Goal: Task Accomplishment & Management: Use online tool/utility

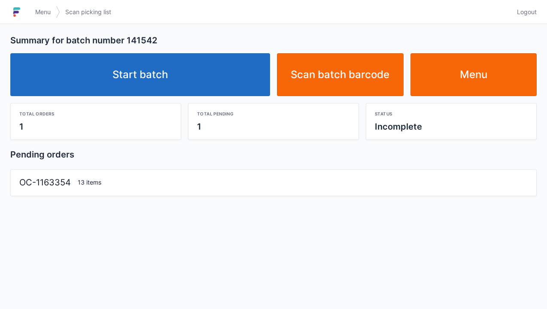
click at [139, 69] on link "Start batch" at bounding box center [140, 74] width 260 height 43
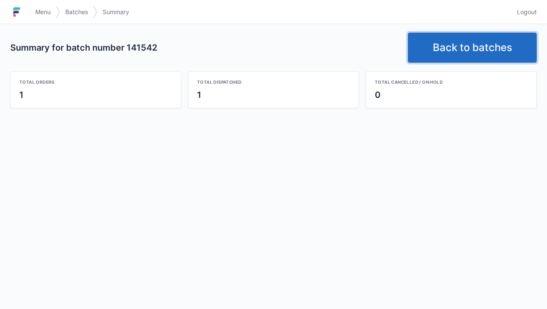
click at [458, 38] on link "Back to batches" at bounding box center [472, 48] width 129 height 30
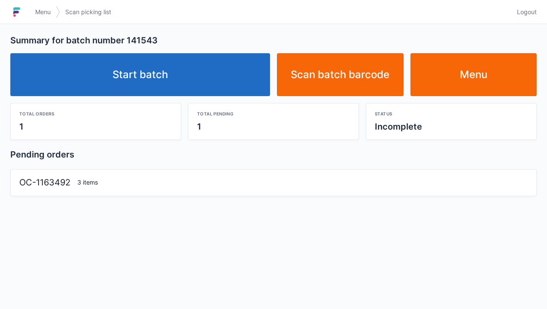
click at [169, 64] on link "Start batch" at bounding box center [140, 74] width 260 height 43
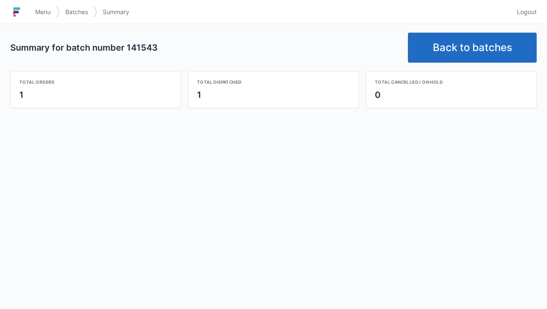
click at [456, 42] on link "Back to batches" at bounding box center [472, 48] width 129 height 30
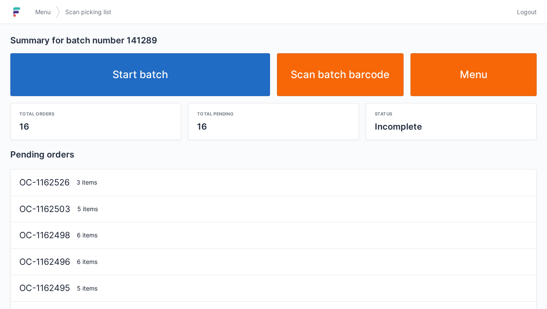
click at [146, 80] on link "Start batch" at bounding box center [140, 74] width 260 height 43
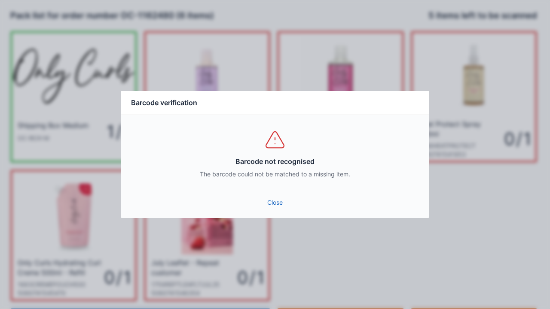
click at [273, 197] on link "Close" at bounding box center [275, 202] width 295 height 15
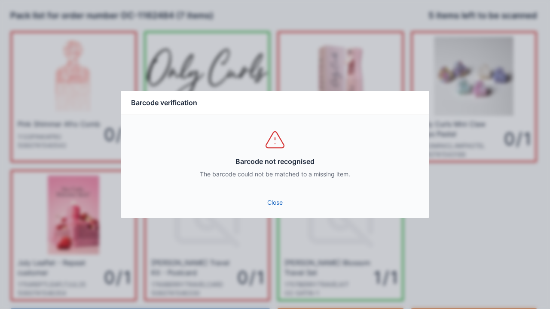
click at [279, 207] on link "Close" at bounding box center [275, 202] width 295 height 15
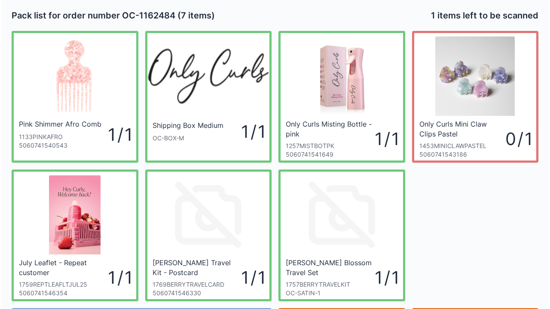
scroll to position [50, 0]
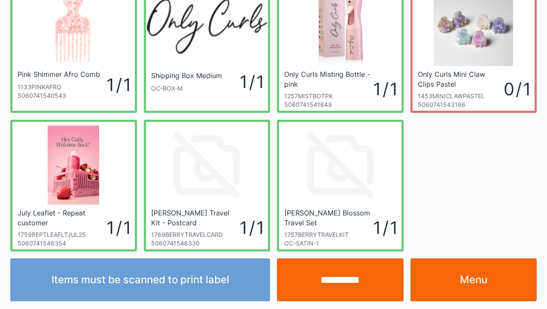
click at [346, 282] on input "**********" at bounding box center [340, 280] width 127 height 43
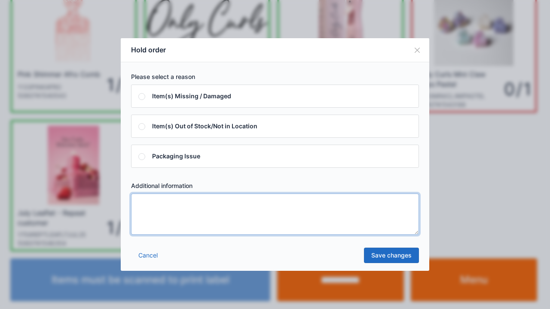
click at [155, 212] on textarea at bounding box center [275, 214] width 288 height 41
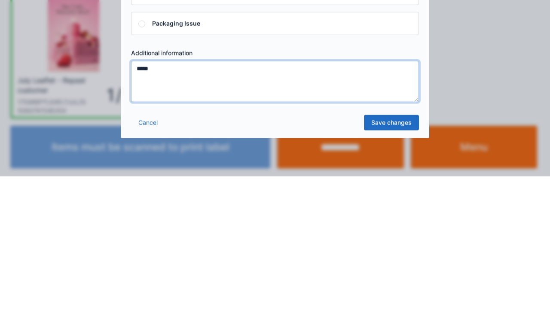
type textarea "*****"
click at [383, 254] on link "Save changes" at bounding box center [391, 255] width 55 height 15
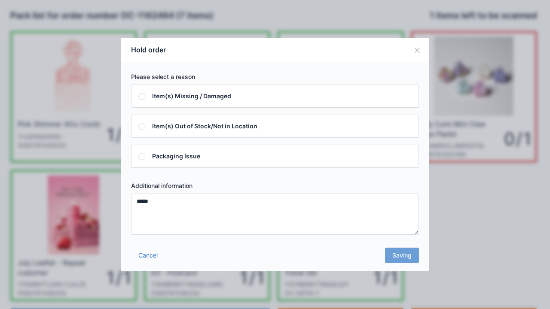
click at [402, 257] on div "Cancel Saving" at bounding box center [275, 258] width 308 height 26
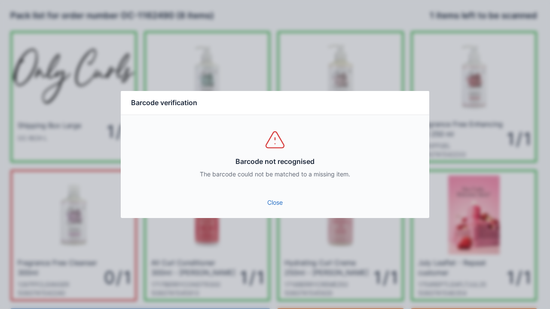
click at [272, 204] on link "Close" at bounding box center [275, 202] width 295 height 15
click at [271, 202] on link "Close" at bounding box center [275, 202] width 295 height 15
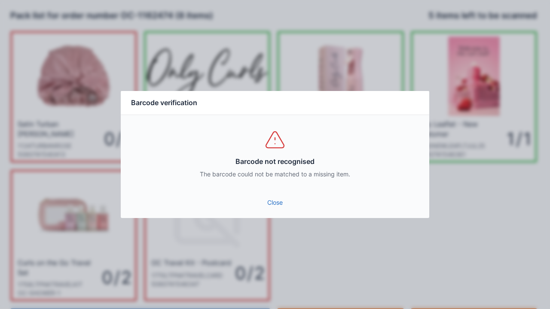
click at [277, 198] on link "Close" at bounding box center [275, 202] width 295 height 15
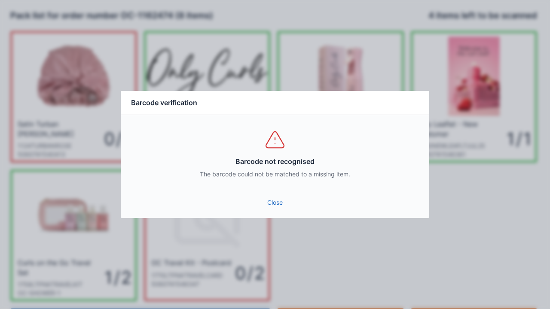
click at [271, 204] on link "Close" at bounding box center [275, 202] width 295 height 15
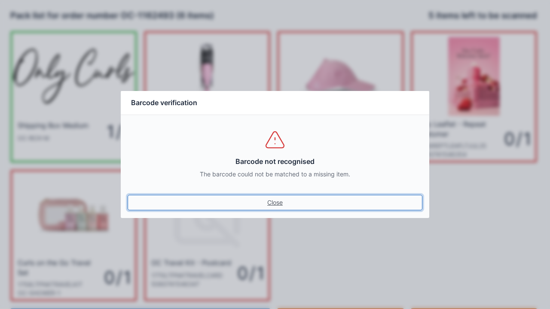
click at [271, 199] on link "Close" at bounding box center [275, 202] width 295 height 15
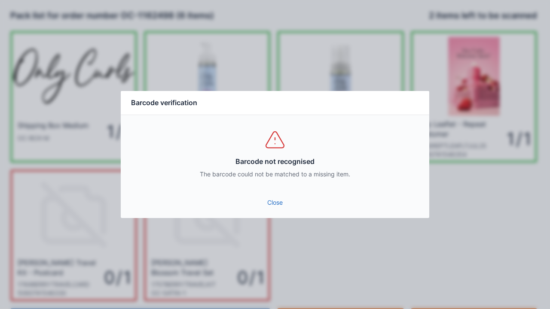
click at [271, 207] on link "Close" at bounding box center [275, 202] width 295 height 15
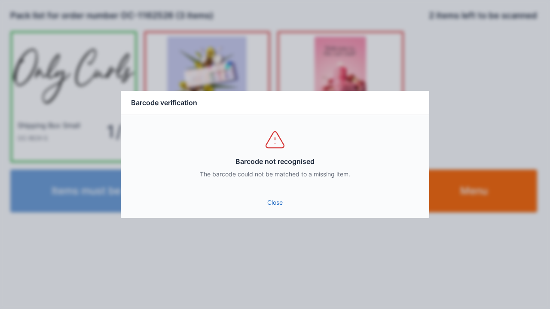
click at [274, 199] on link "Close" at bounding box center [275, 202] width 295 height 15
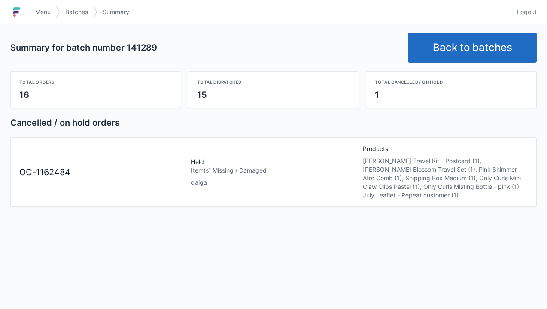
click at [461, 53] on link "Back to batches" at bounding box center [472, 48] width 129 height 30
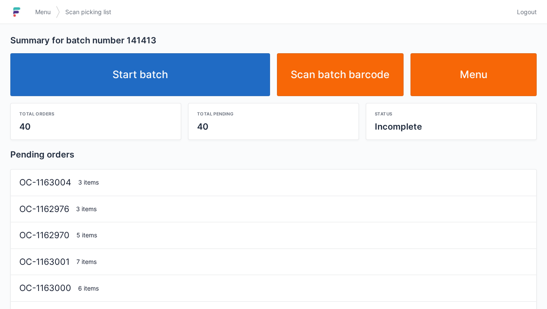
click at [141, 77] on link "Start batch" at bounding box center [140, 74] width 260 height 43
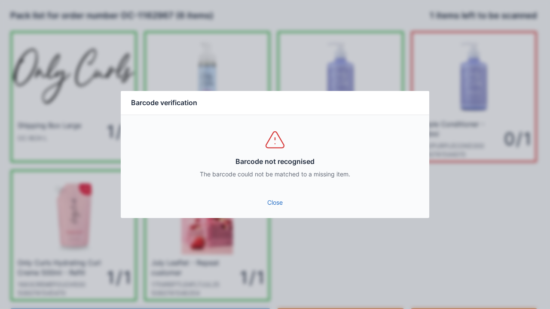
click at [277, 195] on link "Close" at bounding box center [275, 202] width 295 height 15
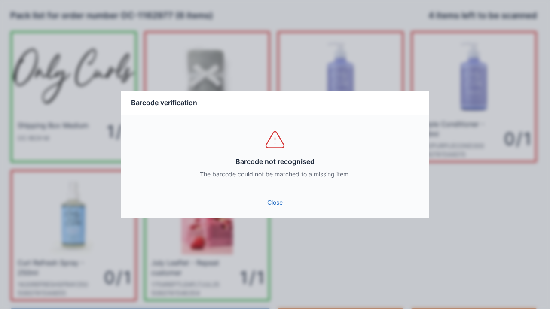
click at [274, 201] on link "Close" at bounding box center [275, 202] width 295 height 15
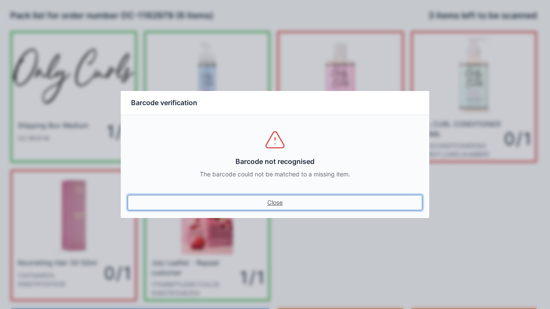
click at [275, 198] on link "Close" at bounding box center [275, 202] width 295 height 15
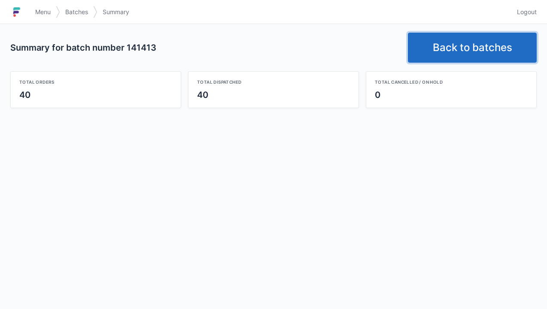
click at [460, 39] on link "Back to batches" at bounding box center [472, 48] width 129 height 30
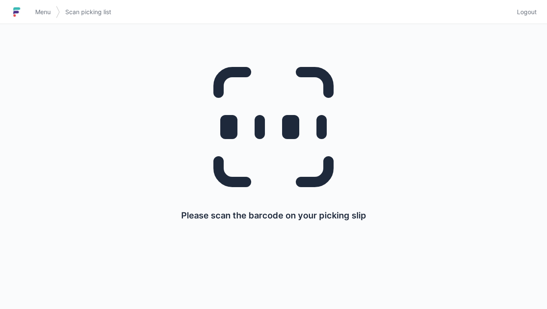
click at [260, 123] on line at bounding box center [260, 127] width 0 height 14
click at [260, 126] on line at bounding box center [260, 127] width 0 height 14
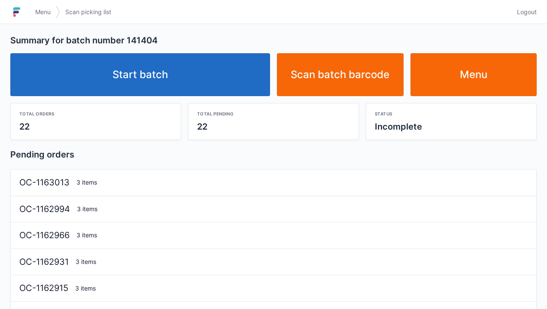
click at [484, 72] on link "Menu" at bounding box center [474, 74] width 127 height 43
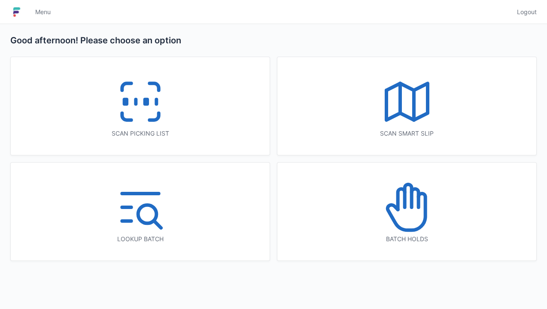
click at [409, 210] on icon at bounding box center [407, 207] width 55 height 55
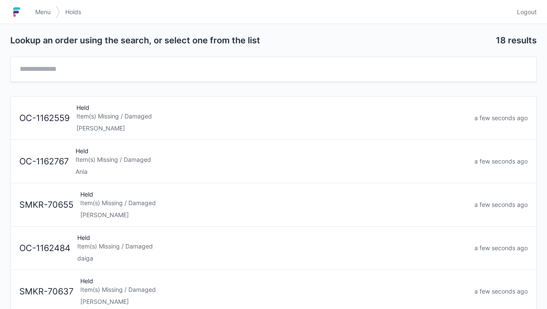
click at [100, 250] on div "Held Item(s) Missing / Damaged daiga" at bounding box center [272, 248] width 397 height 29
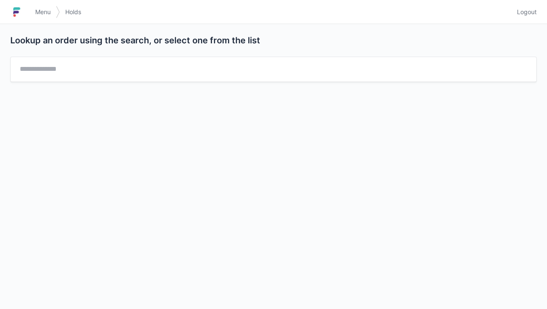
click at [41, 18] on link "Menu" at bounding box center [43, 11] width 26 height 15
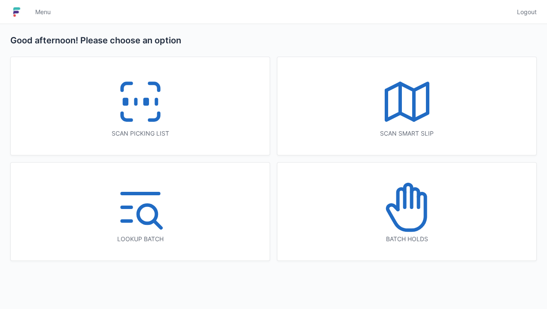
click at [410, 204] on icon at bounding box center [408, 196] width 7 height 23
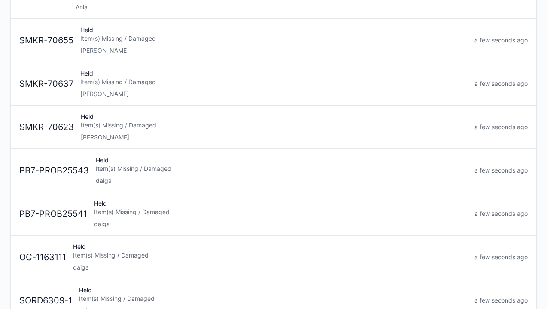
scroll to position [165, 0]
click at [104, 171] on div "Held Item(s) Missing / Damaged daiga" at bounding box center [281, 169] width 379 height 29
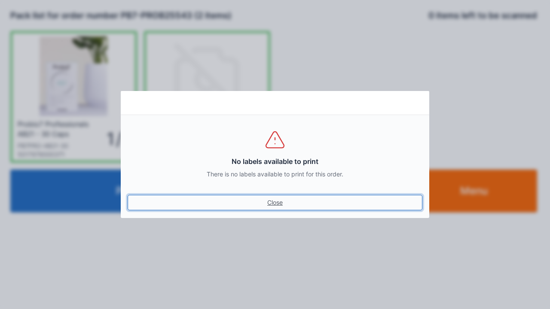
click at [269, 199] on link "Close" at bounding box center [275, 202] width 295 height 15
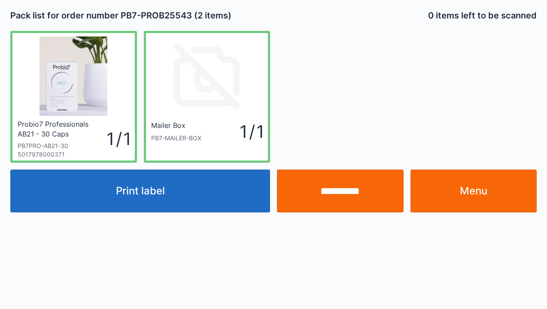
click at [470, 186] on link "Menu" at bounding box center [474, 191] width 127 height 43
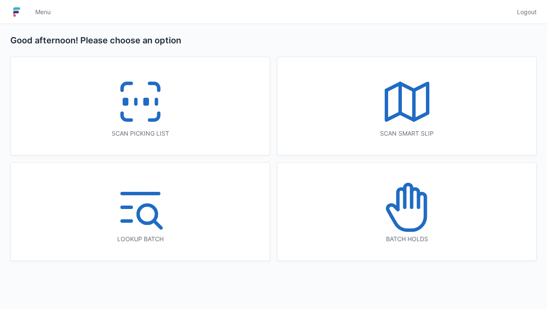
click at [140, 118] on icon at bounding box center [140, 101] width 55 height 55
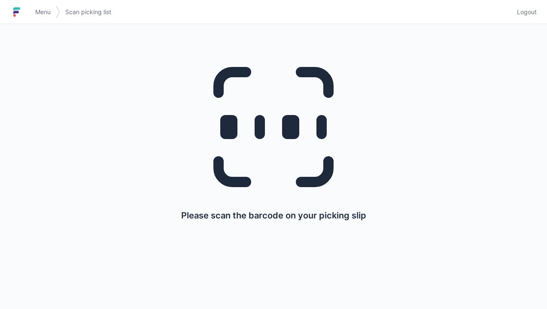
click at [28, 4] on h1 at bounding box center [20, 12] width 20 height 21
click at [28, 7] on h1 at bounding box center [20, 12] width 20 height 21
click at [28, 8] on h1 at bounding box center [20, 12] width 20 height 21
click at [43, 4] on link "Menu" at bounding box center [43, 11] width 26 height 15
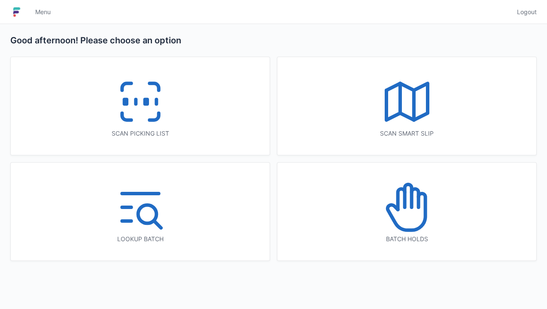
click at [404, 106] on icon at bounding box center [407, 101] width 55 height 55
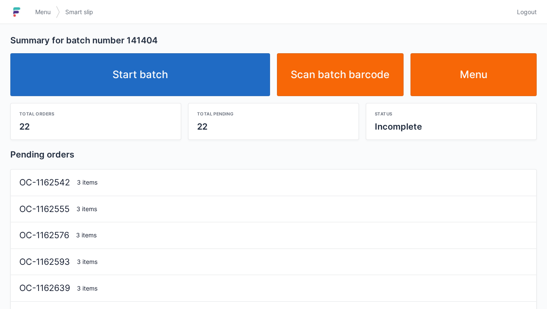
click at [157, 73] on link "Start batch" at bounding box center [140, 74] width 260 height 43
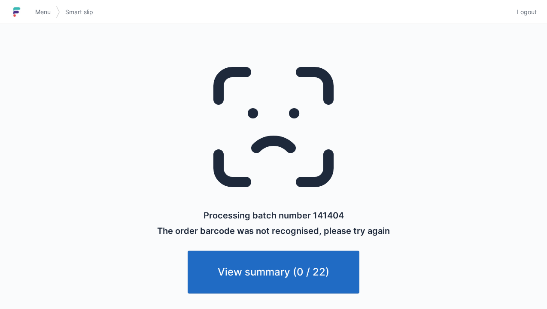
click at [21, 7] on img at bounding box center [16, 12] width 13 height 14
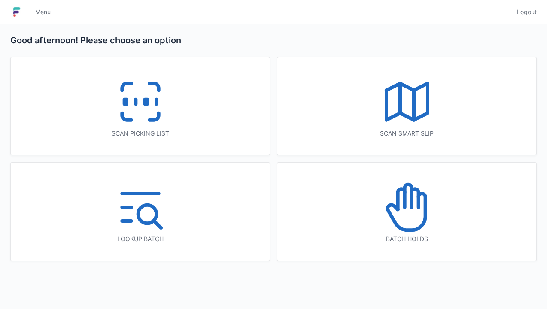
click at [408, 106] on icon at bounding box center [407, 101] width 55 height 55
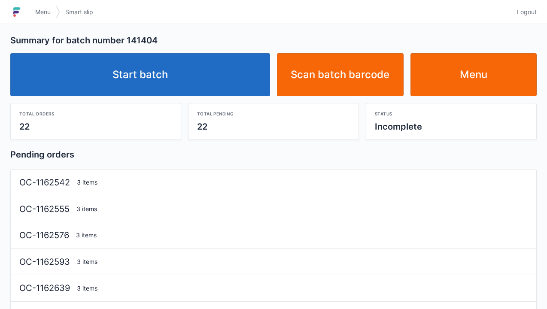
click at [144, 71] on link "Start batch" at bounding box center [140, 74] width 260 height 43
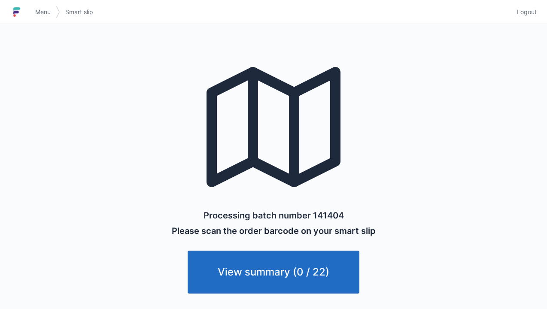
click at [248, 280] on link "View summary (0 / 22)" at bounding box center [274, 272] width 172 height 43
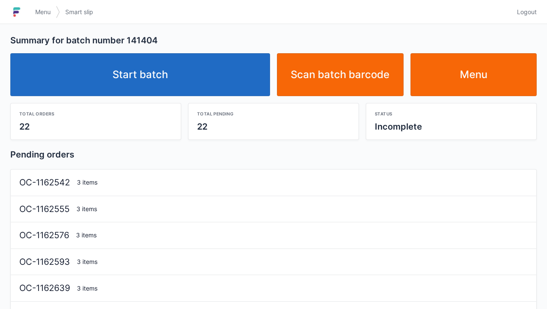
click at [148, 57] on link "Start batch" at bounding box center [140, 74] width 260 height 43
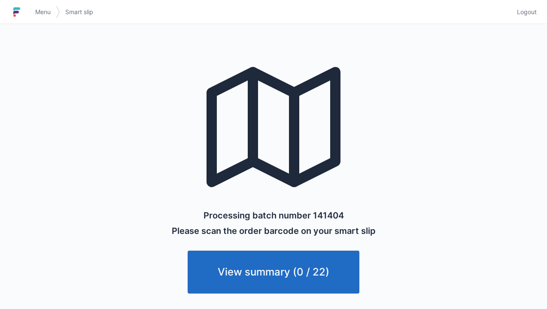
click at [251, 269] on link "View summary (0 / 22)" at bounding box center [274, 272] width 172 height 43
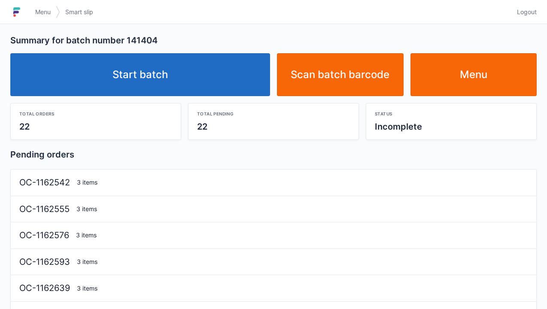
click at [481, 70] on link "Menu" at bounding box center [474, 74] width 127 height 43
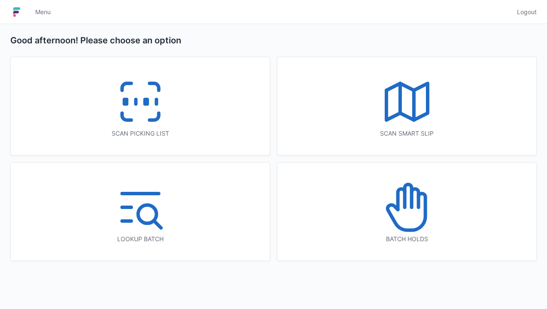
click at [131, 100] on icon at bounding box center [140, 101] width 55 height 55
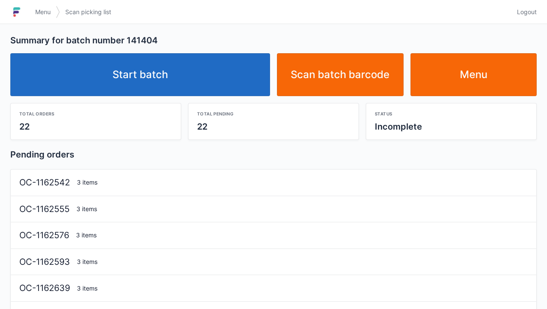
click at [155, 70] on link "Start batch" at bounding box center [140, 74] width 260 height 43
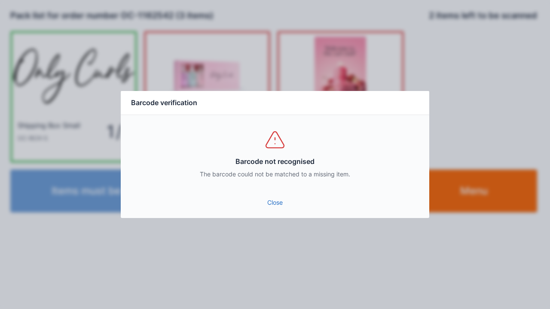
click at [271, 198] on link "Close" at bounding box center [275, 202] width 295 height 15
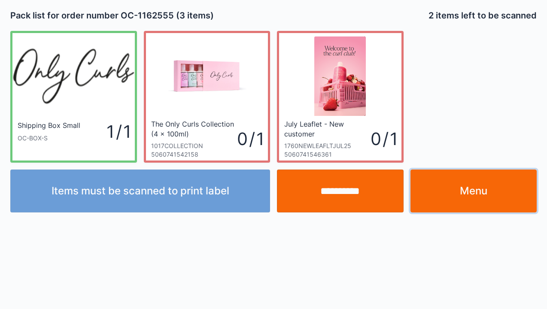
click at [468, 192] on link "Menu" at bounding box center [474, 191] width 127 height 43
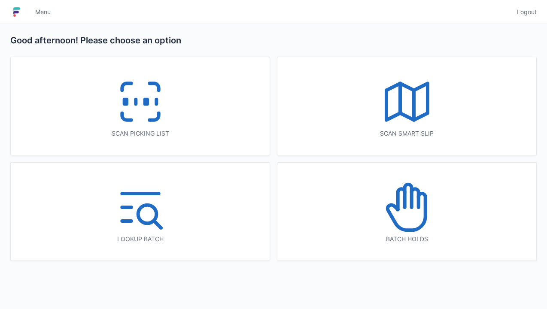
click at [143, 97] on icon at bounding box center [140, 101] width 55 height 55
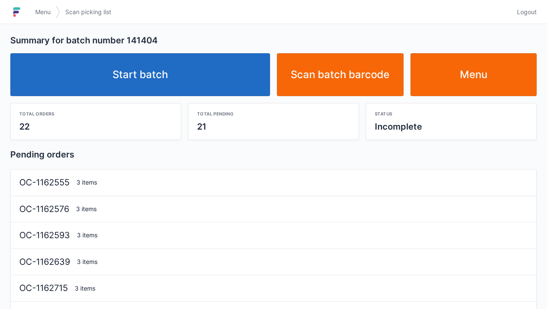
click at [171, 75] on link "Start batch" at bounding box center [140, 74] width 260 height 43
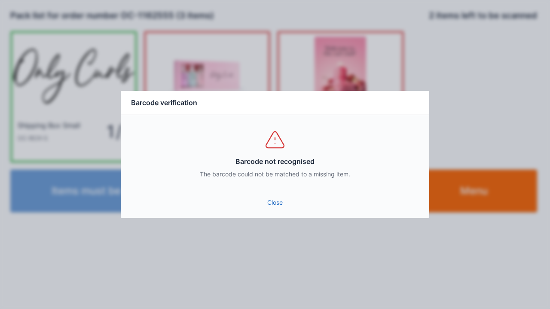
click at [265, 204] on link "Close" at bounding box center [275, 202] width 295 height 15
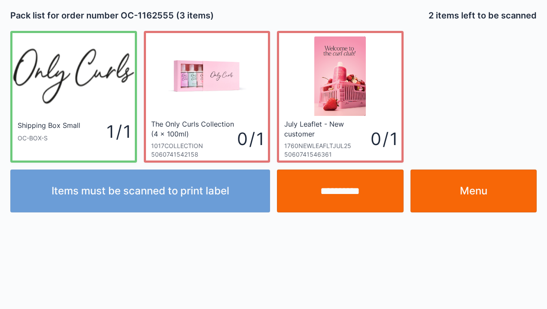
click at [484, 198] on link "Menu" at bounding box center [474, 191] width 127 height 43
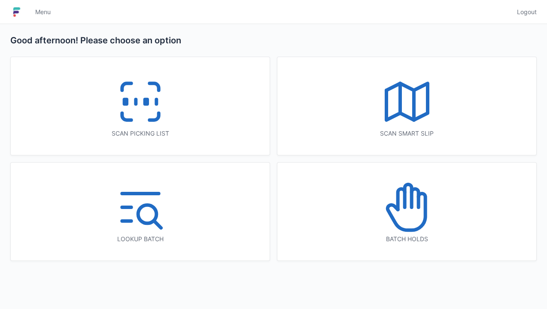
click at [144, 88] on icon at bounding box center [140, 101] width 55 height 55
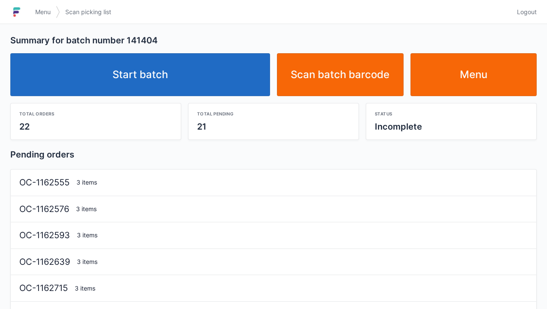
click at [143, 76] on link "Start batch" at bounding box center [140, 74] width 260 height 43
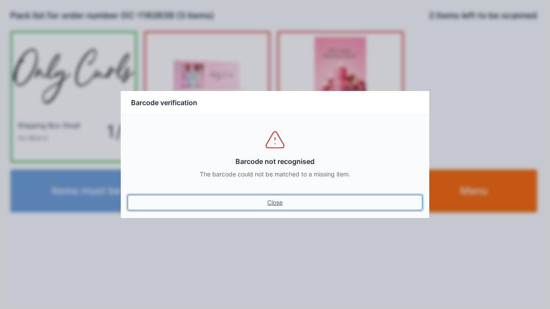
click at [263, 204] on link "Close" at bounding box center [275, 202] width 295 height 15
click at [272, 200] on link "Close" at bounding box center [275, 202] width 295 height 15
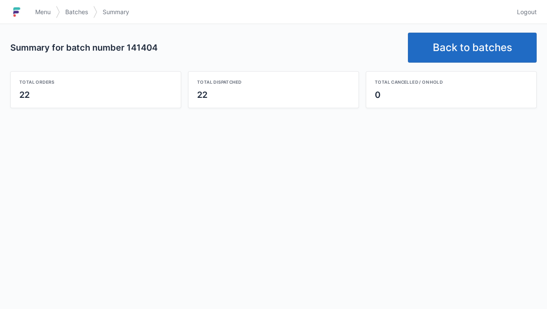
click at [474, 47] on link "Back to batches" at bounding box center [472, 48] width 129 height 30
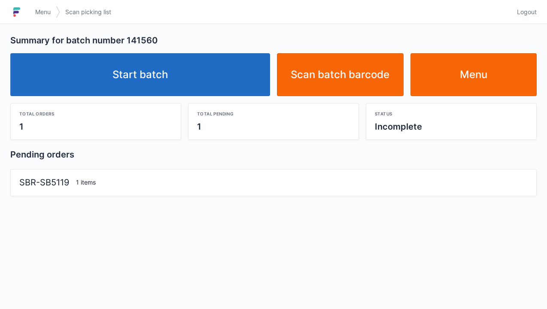
click at [165, 71] on link "Start batch" at bounding box center [140, 74] width 260 height 43
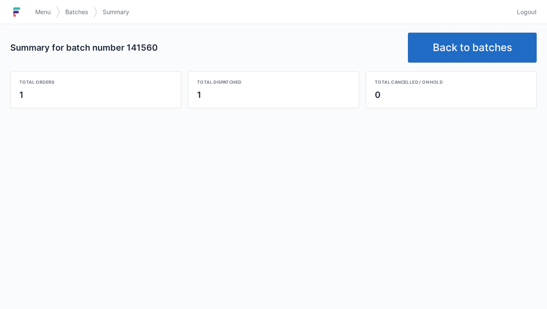
click at [456, 46] on link "Back to batches" at bounding box center [472, 48] width 129 height 30
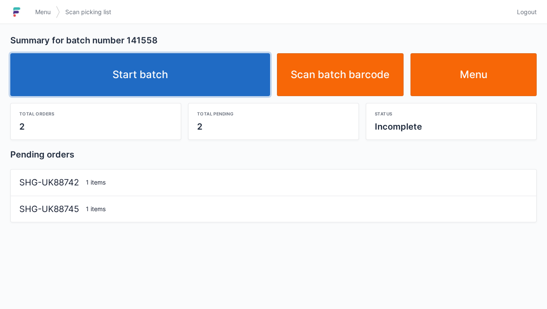
click at [155, 71] on link "Start batch" at bounding box center [140, 74] width 260 height 43
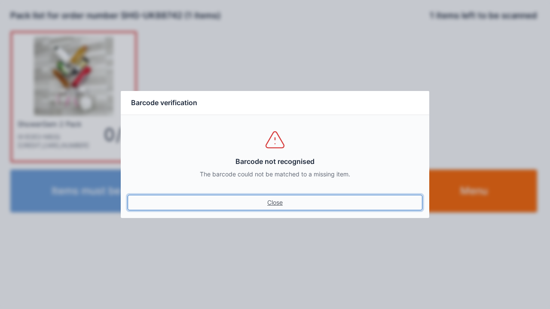
click at [262, 203] on link "Close" at bounding box center [275, 202] width 295 height 15
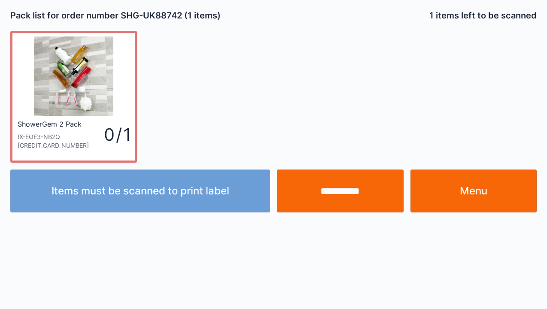
click at [489, 191] on link "Menu" at bounding box center [474, 191] width 127 height 43
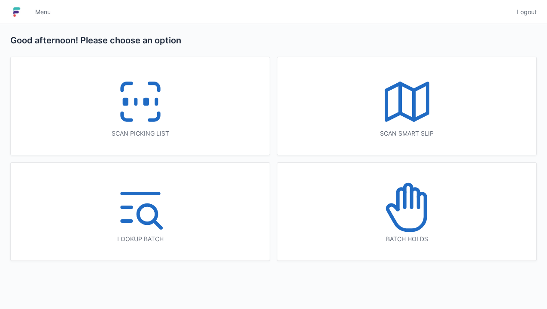
click at [135, 97] on icon at bounding box center [140, 101] width 55 height 55
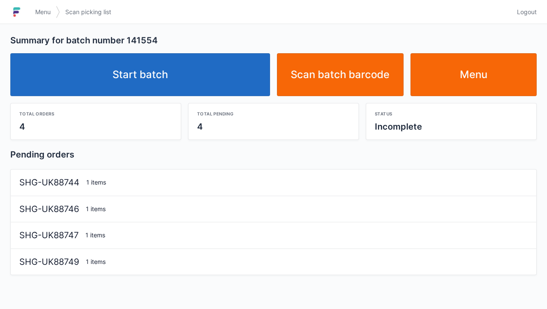
click at [150, 75] on link "Start batch" at bounding box center [140, 74] width 260 height 43
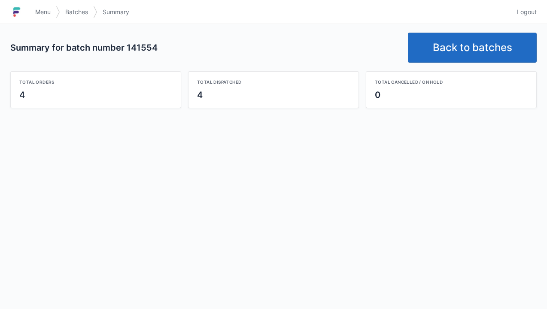
click at [463, 52] on link "Back to batches" at bounding box center [472, 48] width 129 height 30
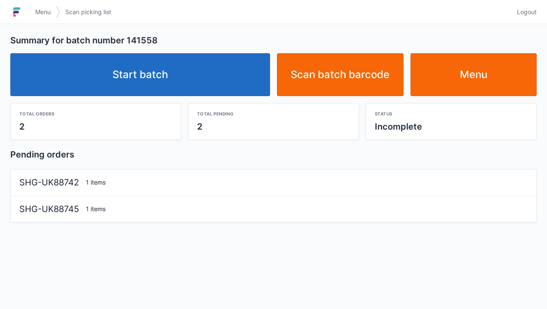
click at [187, 79] on link "Start batch" at bounding box center [140, 74] width 260 height 43
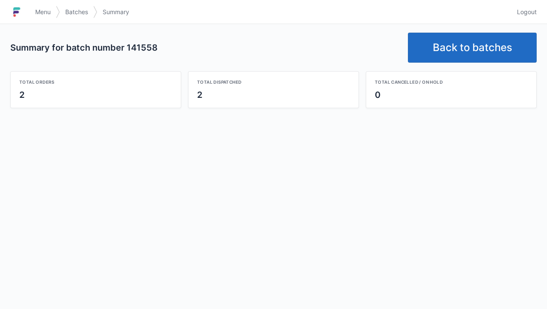
click at [477, 49] on link "Back to batches" at bounding box center [472, 48] width 129 height 30
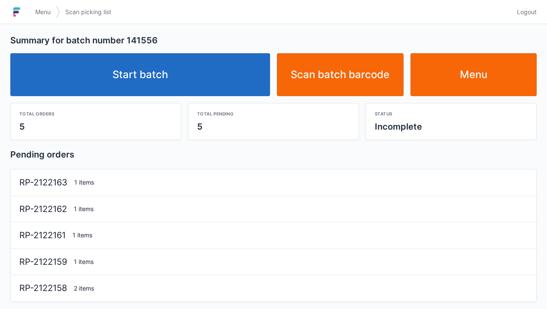
click at [165, 67] on link "Start batch" at bounding box center [140, 74] width 260 height 43
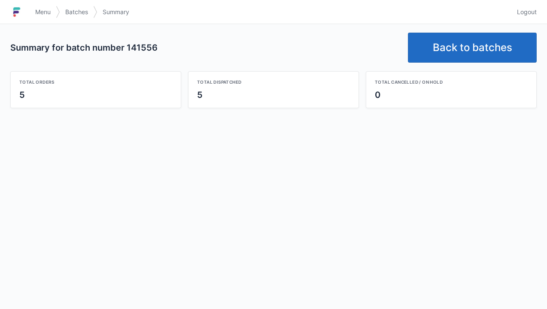
click at [463, 53] on link "Back to batches" at bounding box center [472, 48] width 129 height 30
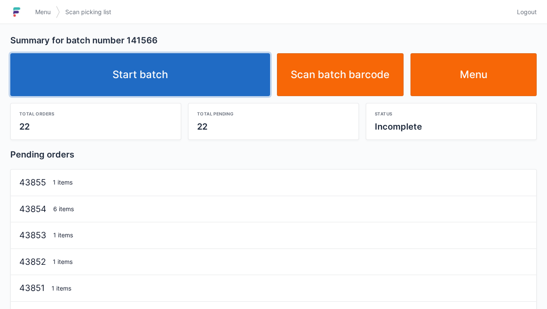
click at [167, 76] on link "Start batch" at bounding box center [140, 74] width 260 height 43
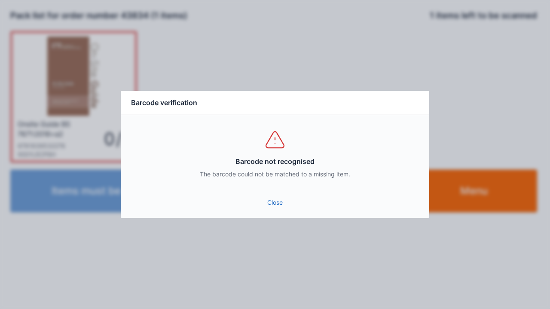
click at [274, 210] on link "Close" at bounding box center [275, 202] width 295 height 15
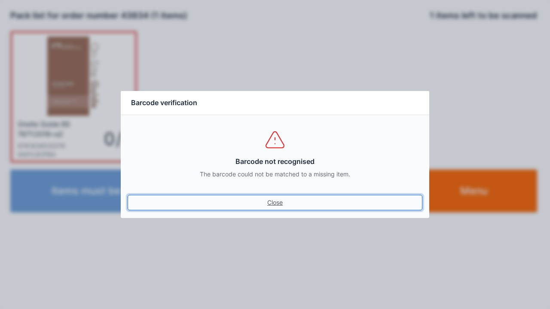
click at [269, 201] on link "Close" at bounding box center [275, 202] width 295 height 15
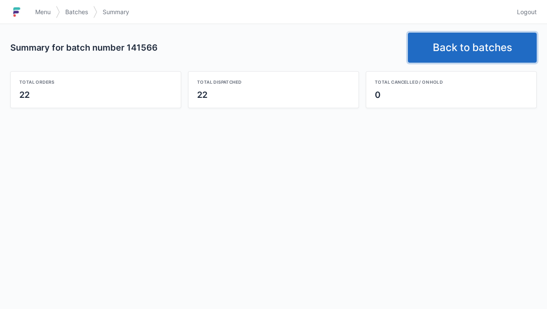
click at [464, 52] on link "Back to batches" at bounding box center [472, 48] width 129 height 30
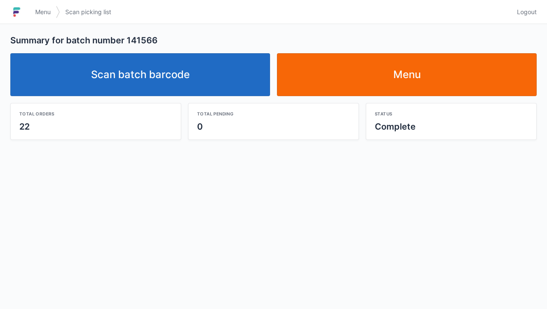
click at [199, 70] on link "Scan batch barcode" at bounding box center [140, 74] width 260 height 43
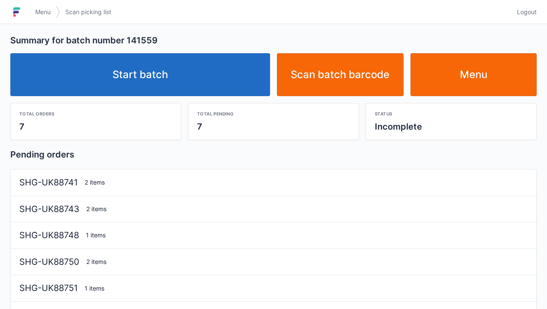
click at [177, 76] on link "Start batch" at bounding box center [140, 74] width 260 height 43
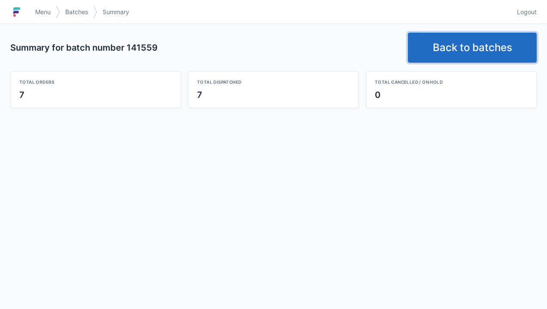
click at [453, 40] on link "Back to batches" at bounding box center [472, 48] width 129 height 30
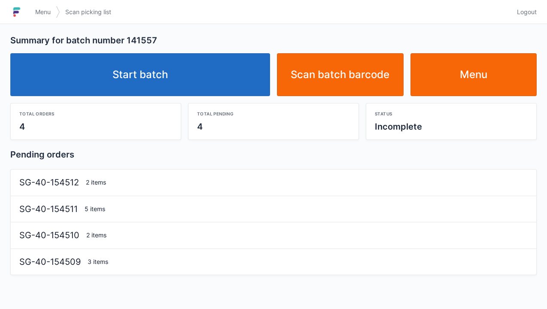
click at [151, 70] on link "Start batch" at bounding box center [140, 74] width 260 height 43
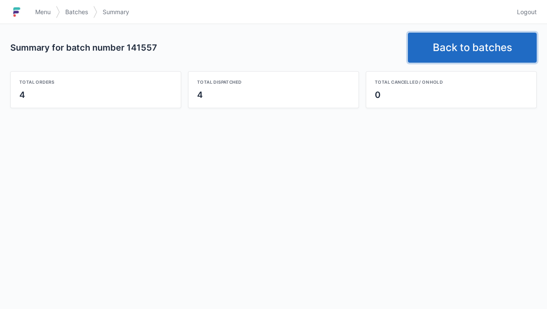
click at [465, 43] on link "Back to batches" at bounding box center [472, 48] width 129 height 30
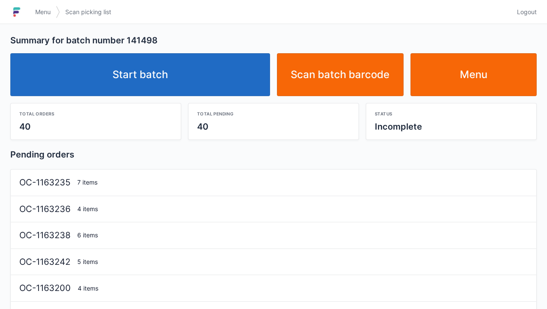
click at [191, 67] on link "Start batch" at bounding box center [140, 74] width 260 height 43
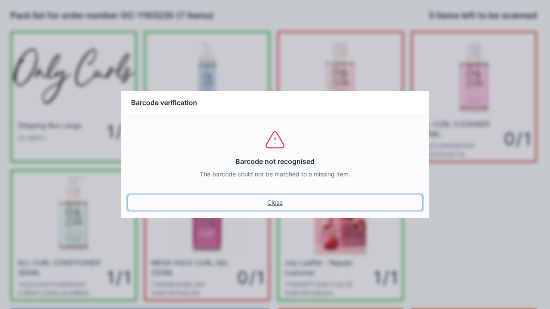
click at [275, 199] on link "Close" at bounding box center [275, 202] width 295 height 15
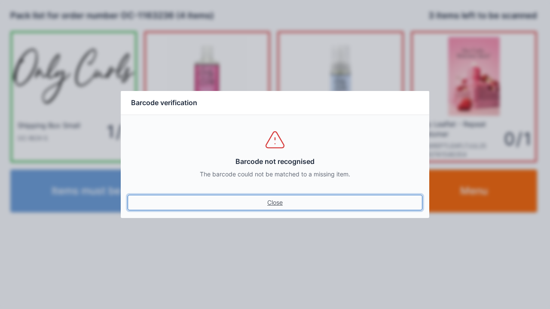
click at [271, 195] on link "Close" at bounding box center [275, 202] width 295 height 15
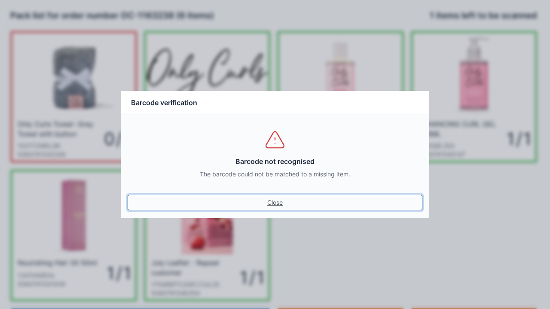
click at [277, 202] on link "Close" at bounding box center [275, 202] width 295 height 15
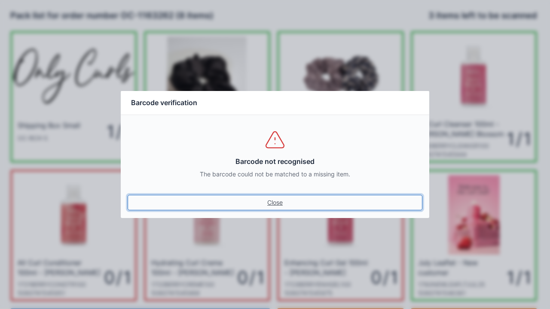
click at [278, 207] on link "Close" at bounding box center [275, 202] width 295 height 15
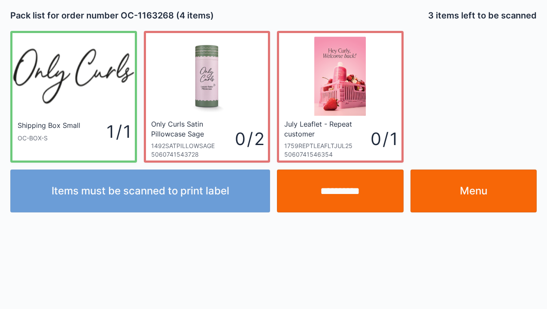
click at [477, 180] on link "Menu" at bounding box center [474, 191] width 127 height 43
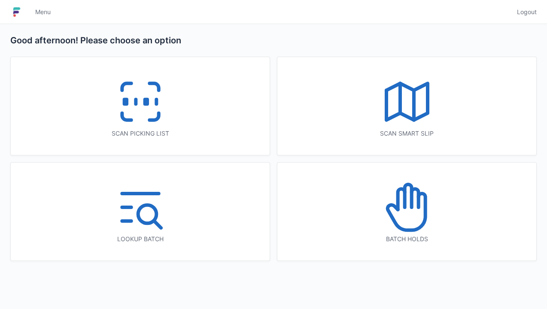
click at [409, 204] on icon at bounding box center [407, 207] width 55 height 55
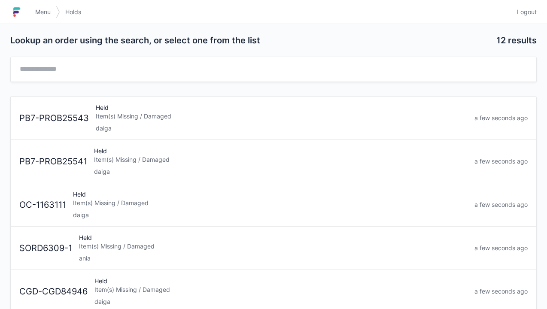
click at [121, 165] on div "Held Item(s) Missing / Damaged daiga" at bounding box center [281, 161] width 381 height 29
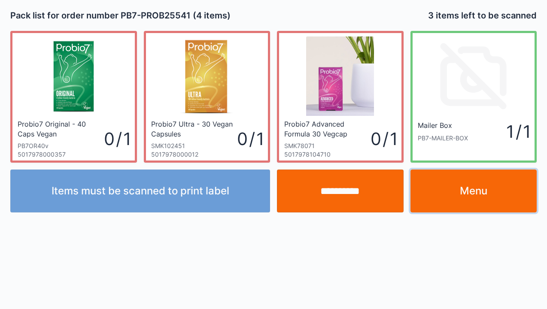
click at [476, 190] on link "Menu" at bounding box center [474, 191] width 127 height 43
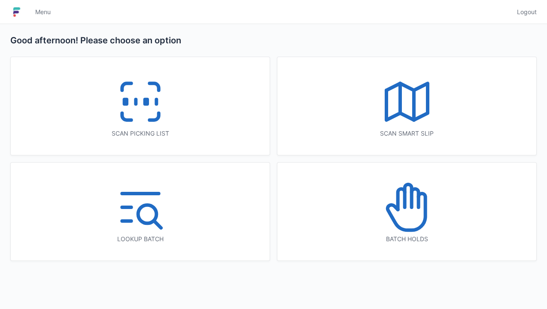
click at [399, 205] on icon at bounding box center [401, 199] width 7 height 21
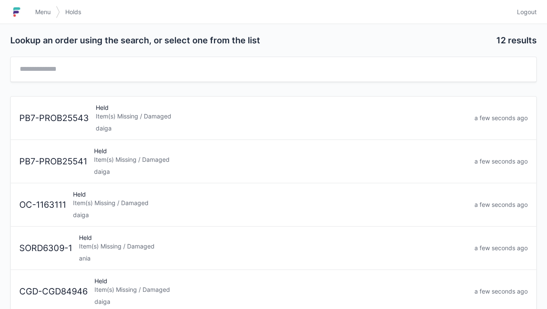
click at [95, 204] on div "Item(s) Missing / Damaged" at bounding box center [270, 203] width 395 height 9
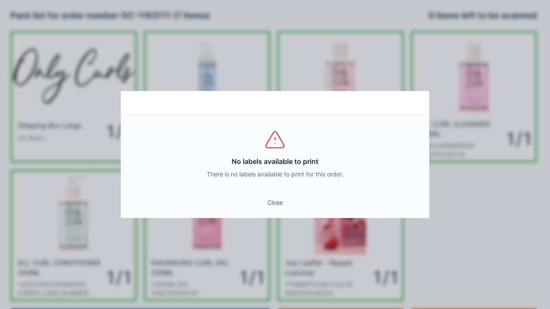
click at [284, 204] on link "Close" at bounding box center [275, 202] width 295 height 15
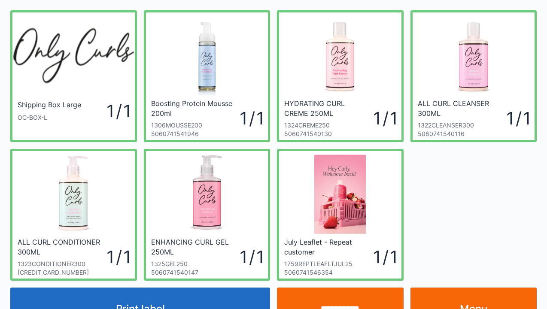
scroll to position [50, 0]
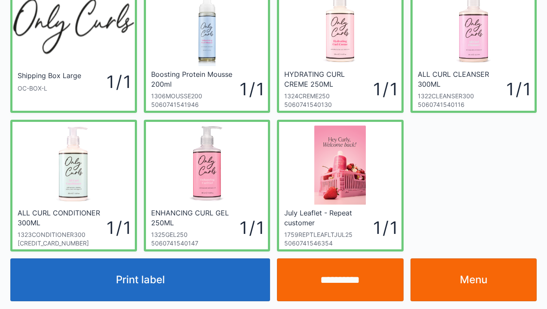
click at [476, 272] on link "Menu" at bounding box center [474, 280] width 127 height 43
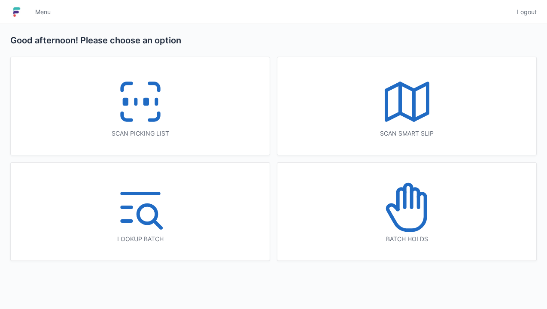
click at [407, 218] on icon at bounding box center [407, 207] width 55 height 55
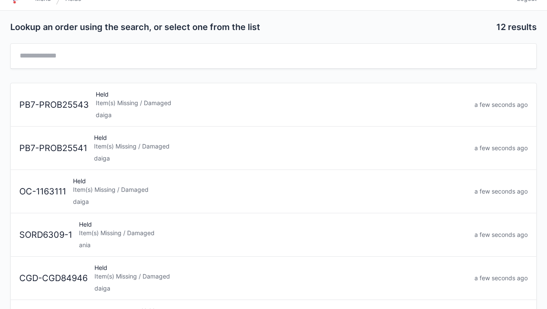
scroll to position [14, 0]
click at [245, 101] on div "Item(s) Missing / Damaged" at bounding box center [282, 102] width 372 height 9
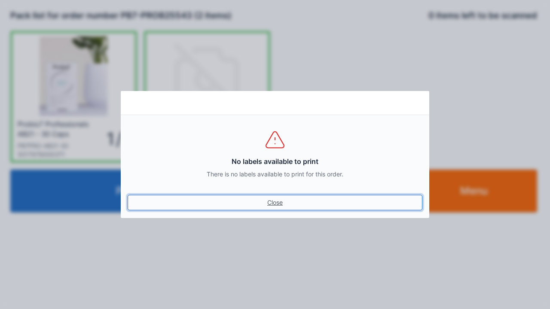
click at [280, 204] on link "Close" at bounding box center [275, 202] width 295 height 15
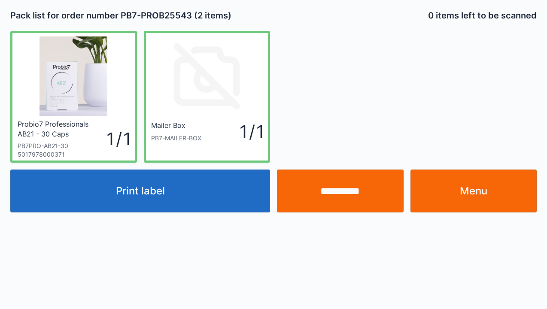
click at [477, 191] on link "Menu" at bounding box center [474, 191] width 127 height 43
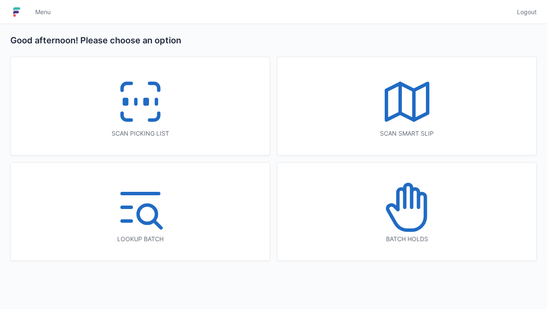
click at [415, 216] on icon at bounding box center [407, 207] width 55 height 55
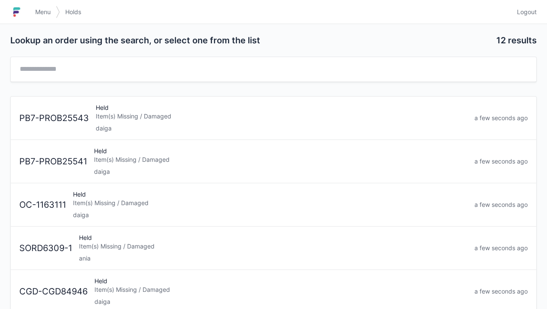
click at [21, 16] on img at bounding box center [16, 12] width 13 height 14
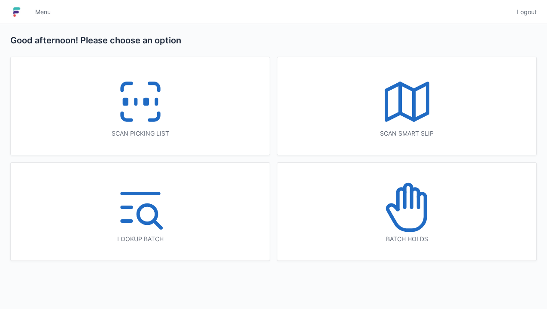
click at [139, 102] on icon at bounding box center [140, 101] width 55 height 55
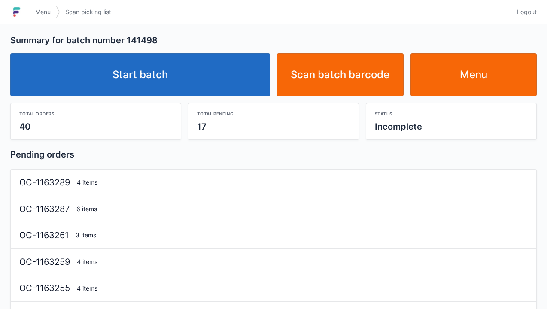
click at [143, 70] on link "Start batch" at bounding box center [140, 74] width 260 height 43
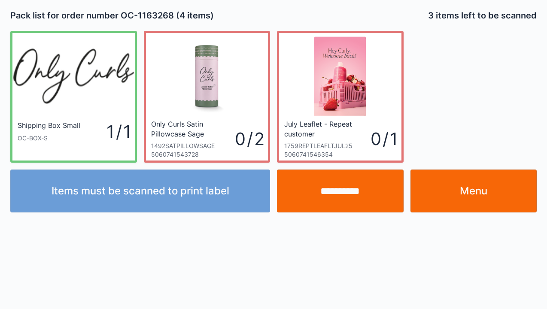
click at [491, 191] on link "Menu" at bounding box center [474, 191] width 127 height 43
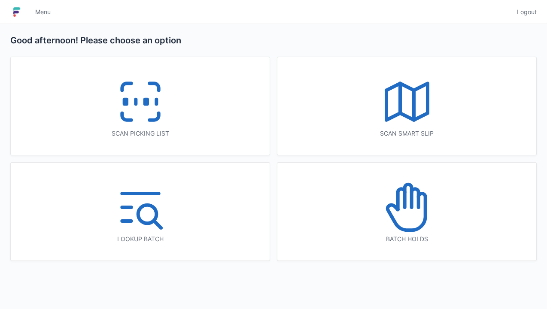
click at [414, 218] on icon at bounding box center [407, 207] width 55 height 55
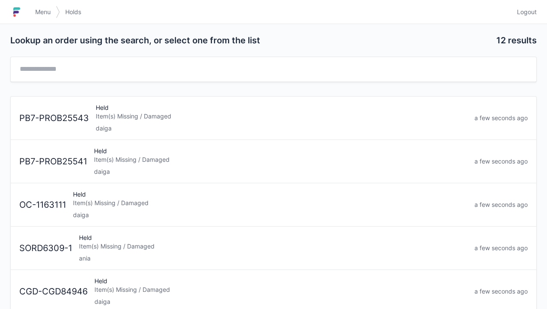
click at [119, 204] on div "Item(s) Missing / Damaged" at bounding box center [270, 203] width 395 height 9
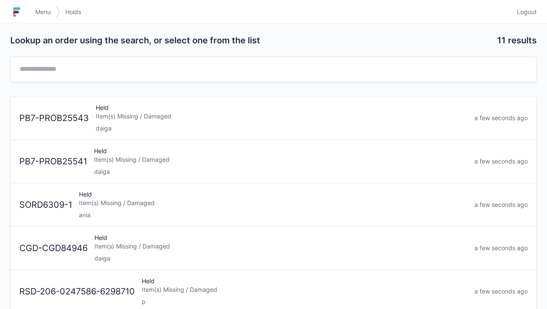
click at [110, 107] on div "Held Item(s) Missing / Damaged daiga" at bounding box center [281, 118] width 379 height 29
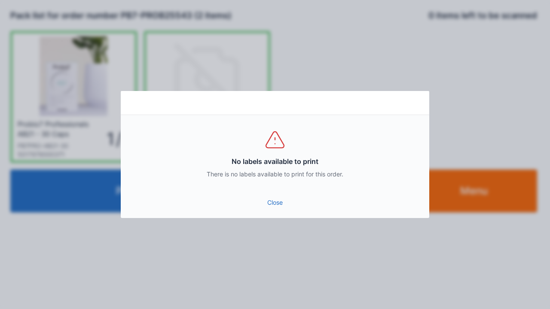
click at [277, 202] on link "Close" at bounding box center [275, 202] width 295 height 15
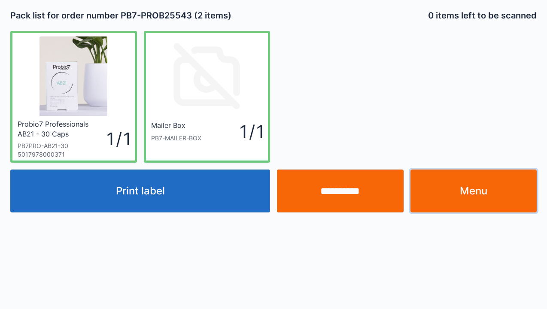
click at [479, 193] on link "Menu" at bounding box center [474, 191] width 127 height 43
